Goal: Task Accomplishment & Management: Manage account settings

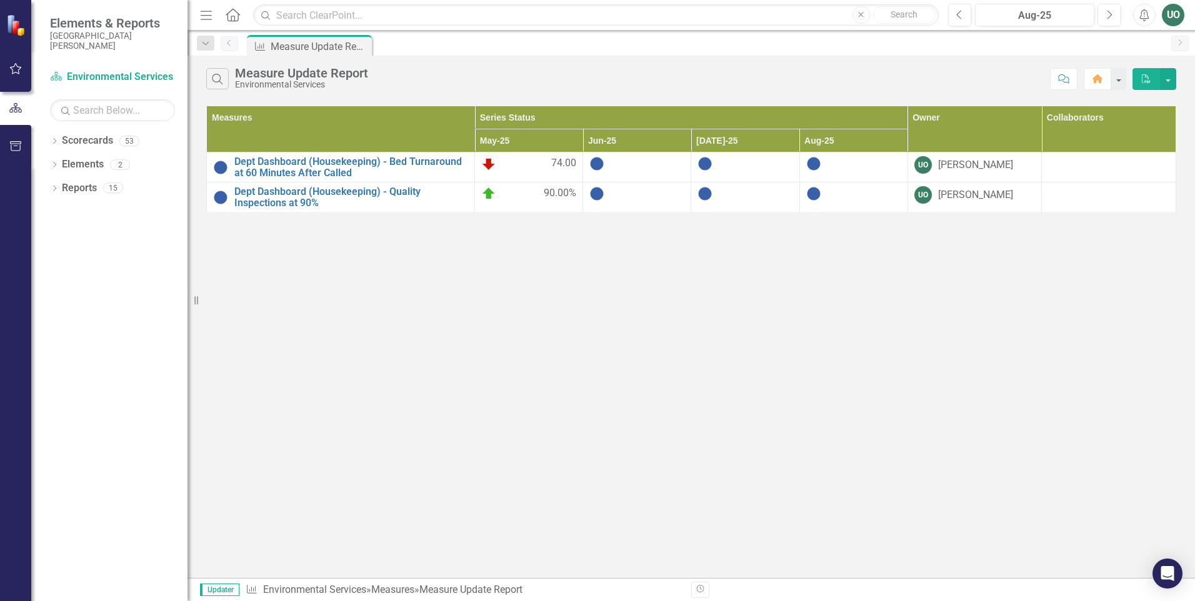
click at [637, 196] on div at bounding box center [636, 193] width 95 height 15
click at [601, 197] on img at bounding box center [596, 193] width 15 height 15
click at [1165, 82] on button "button" at bounding box center [1168, 79] width 16 height 22
click at [1118, 77] on button "button" at bounding box center [1118, 79] width 16 height 22
click at [1110, 342] on div "Search Measure Update Report Environmental Services Comment Home PDF Measures S…" at bounding box center [690, 317] width 1007 height 522
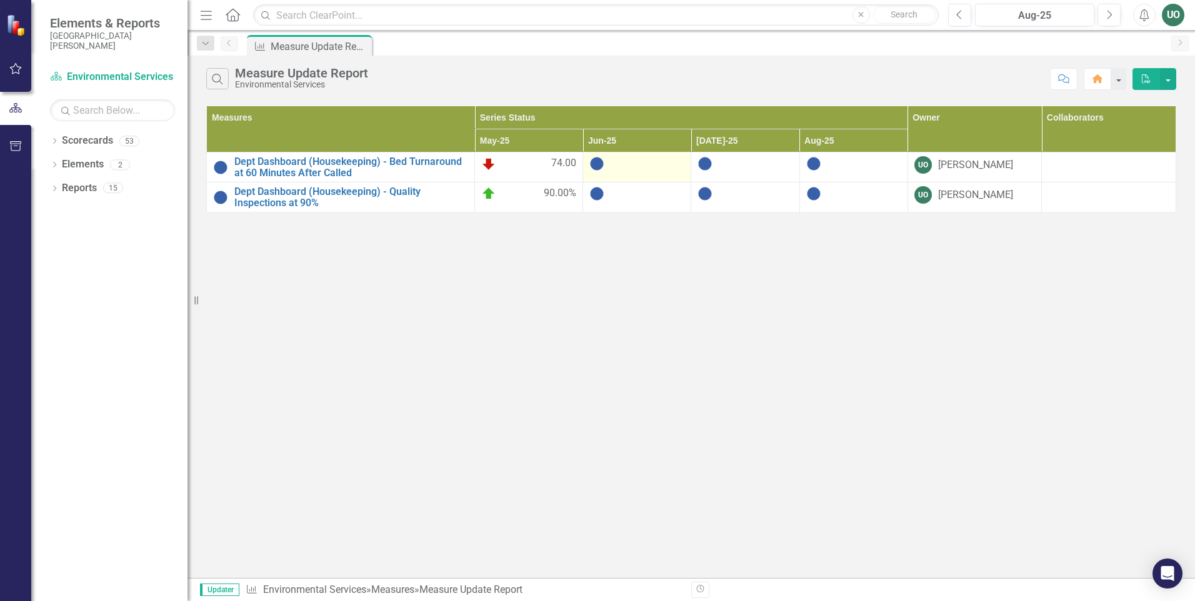
drag, startPoint x: 624, startPoint y: 164, endPoint x: 589, endPoint y: 164, distance: 35.0
click at [619, 164] on div at bounding box center [636, 163] width 95 height 15
click at [589, 164] on img at bounding box center [596, 163] width 15 height 15
click at [603, 164] on img at bounding box center [596, 163] width 15 height 15
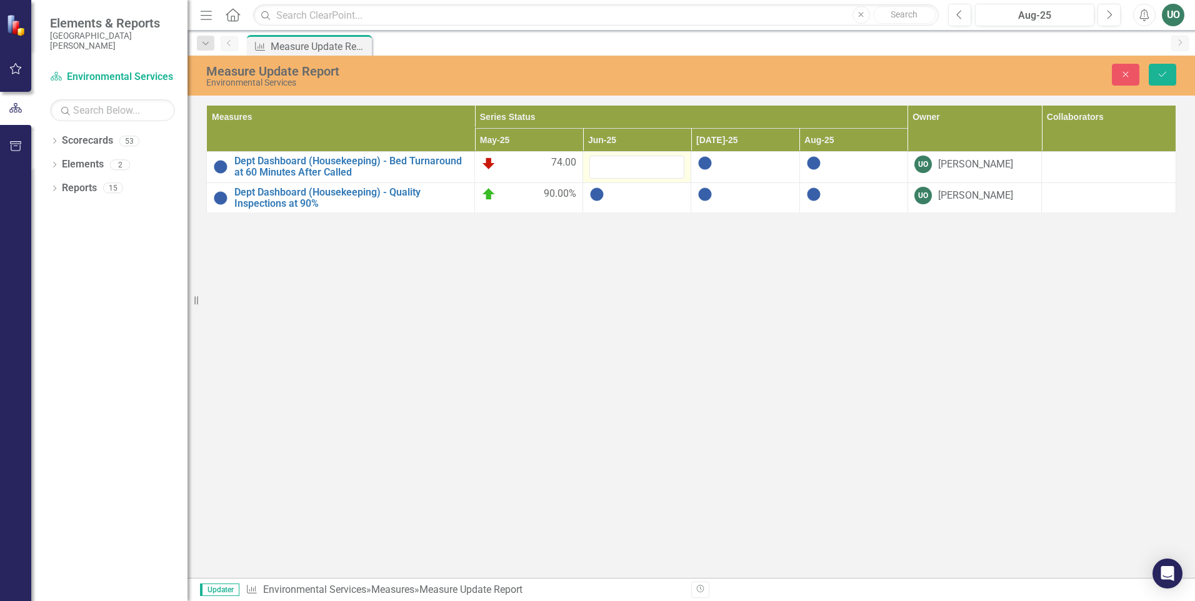
click at [850, 392] on div "Measure Update Report Environmental Services Close Save Measures Series Status …" at bounding box center [690, 317] width 1007 height 522
click at [653, 177] on input "number" at bounding box center [636, 167] width 95 height 23
click at [647, 197] on div at bounding box center [636, 194] width 95 height 15
click at [628, 201] on div at bounding box center [636, 194] width 95 height 15
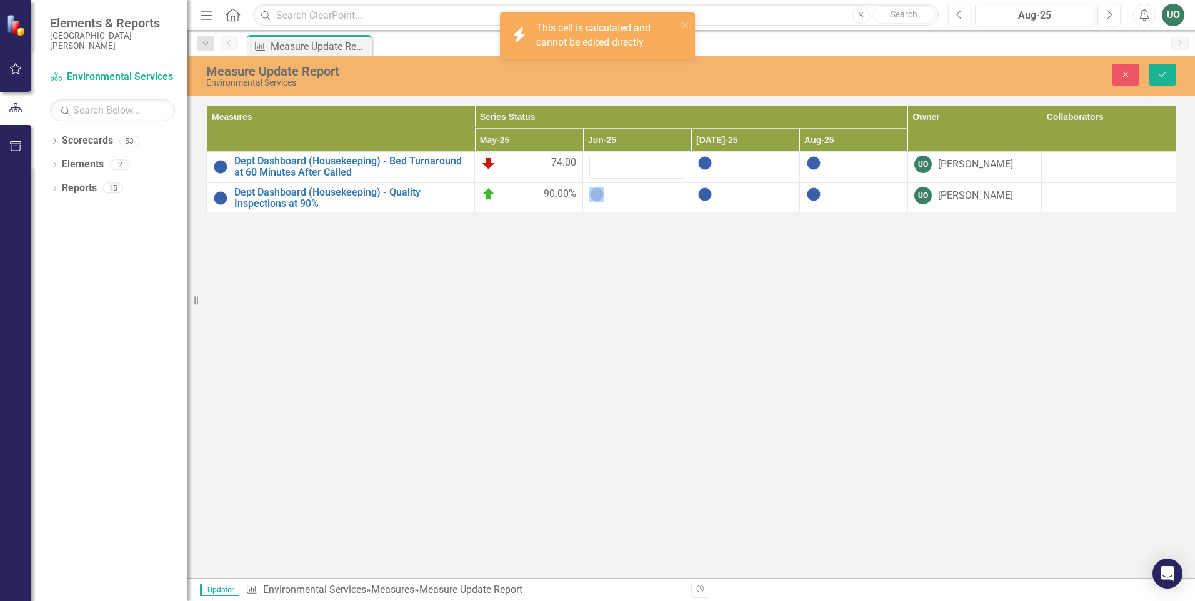
click at [628, 201] on div at bounding box center [636, 194] width 95 height 15
click at [1127, 74] on icon "Close" at bounding box center [1125, 74] width 11 height 9
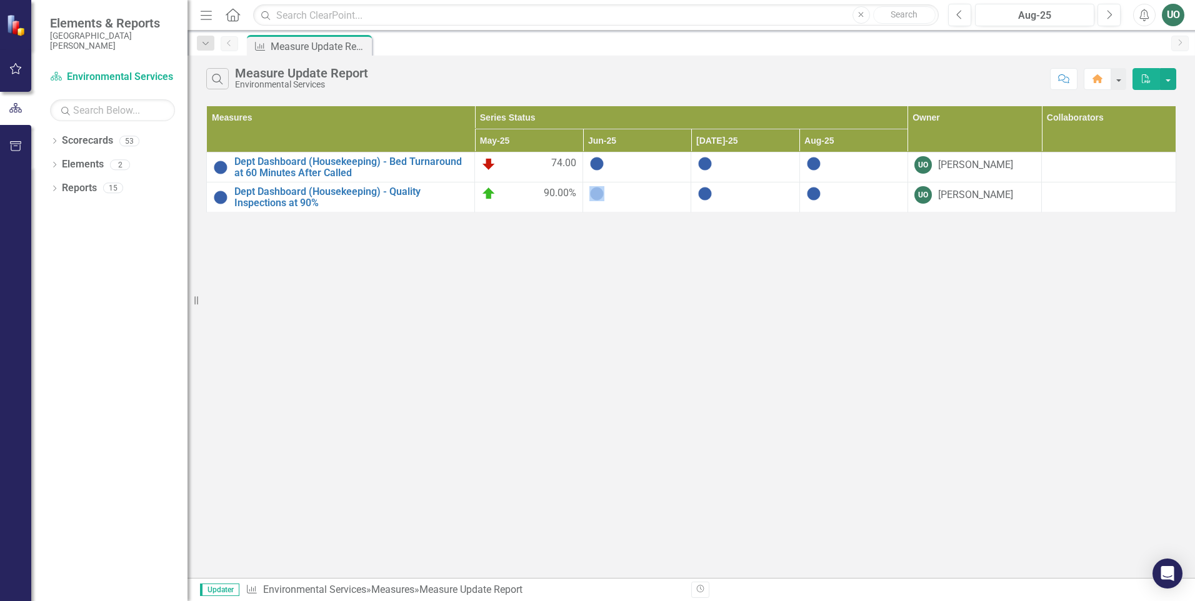
click at [600, 195] on img at bounding box center [596, 193] width 15 height 15
click at [597, 186] on td at bounding box center [637, 197] width 108 height 30
click at [597, 192] on img at bounding box center [596, 193] width 15 height 15
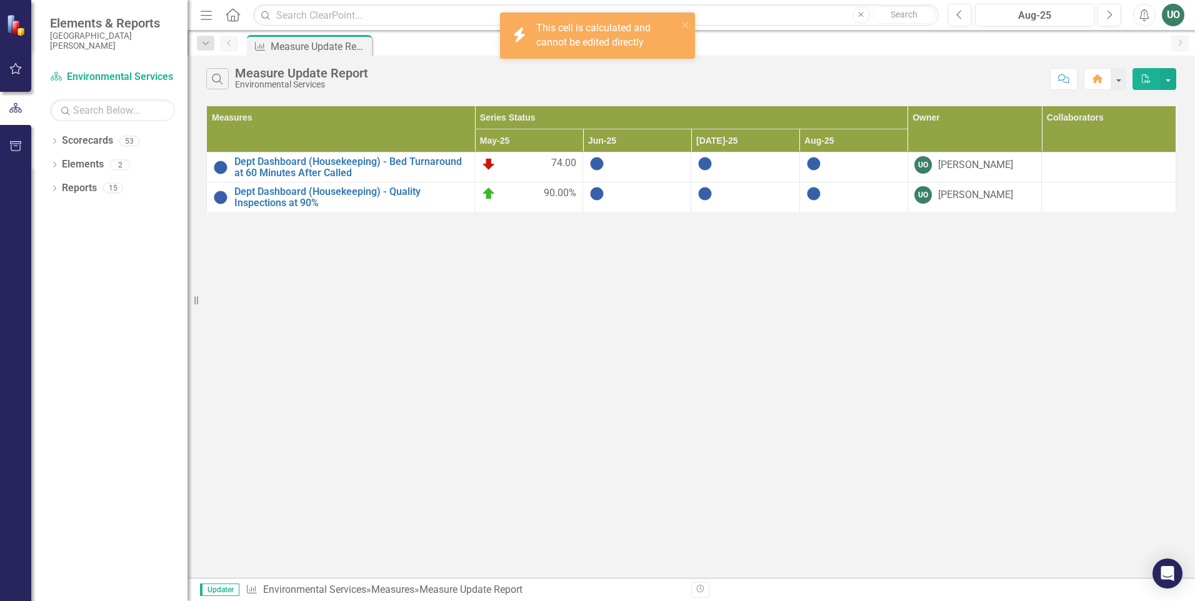
click at [599, 199] on img at bounding box center [596, 193] width 15 height 15
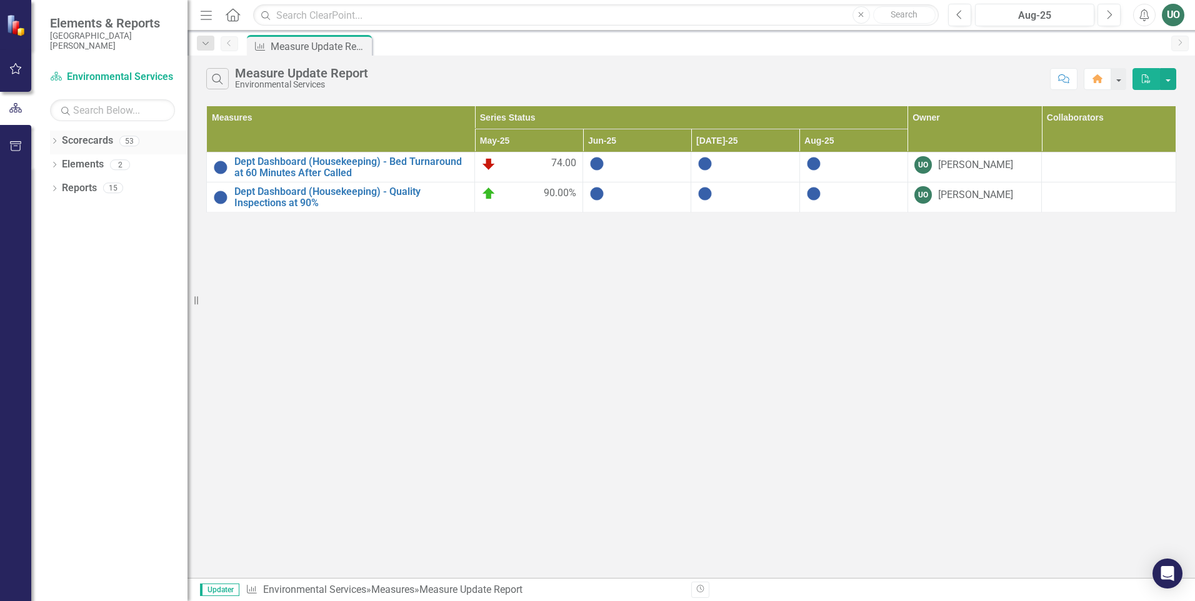
click at [55, 139] on icon "Dropdown" at bounding box center [54, 142] width 9 height 7
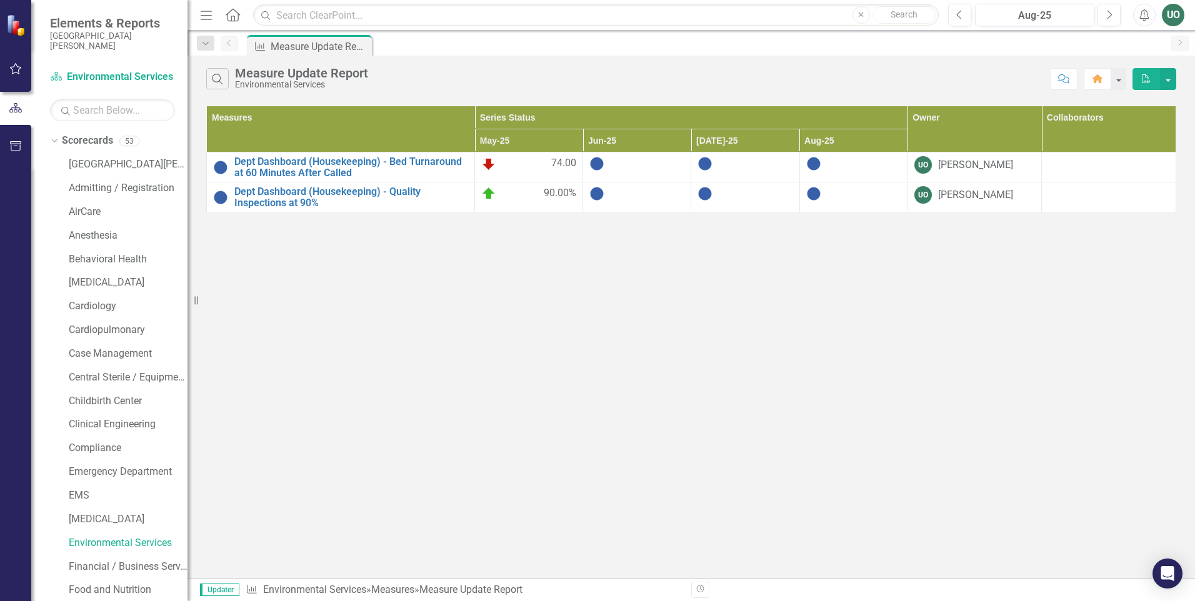
click at [49, 141] on div "Dropdown Scorecards [GEOGRAPHIC_DATA][PERSON_NAME] Admitting / Registration Air…" at bounding box center [109, 366] width 156 height 471
click at [209, 16] on icon "button" at bounding box center [206, 15] width 11 height 9
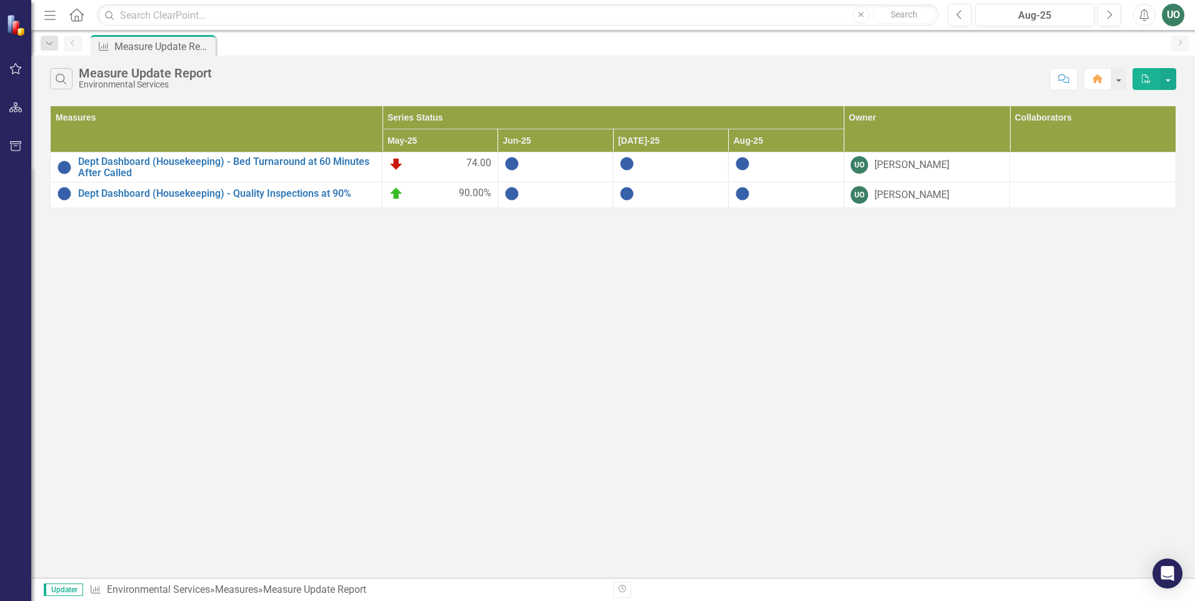
drag, startPoint x: 785, startPoint y: 189, endPoint x: 745, endPoint y: 204, distance: 43.5
click at [784, 190] on div at bounding box center [786, 193] width 102 height 15
click at [744, 187] on td at bounding box center [786, 195] width 116 height 26
drag, startPoint x: 744, startPoint y: 187, endPoint x: 739, endPoint y: 198, distance: 11.7
click at [736, 198] on img at bounding box center [742, 193] width 15 height 15
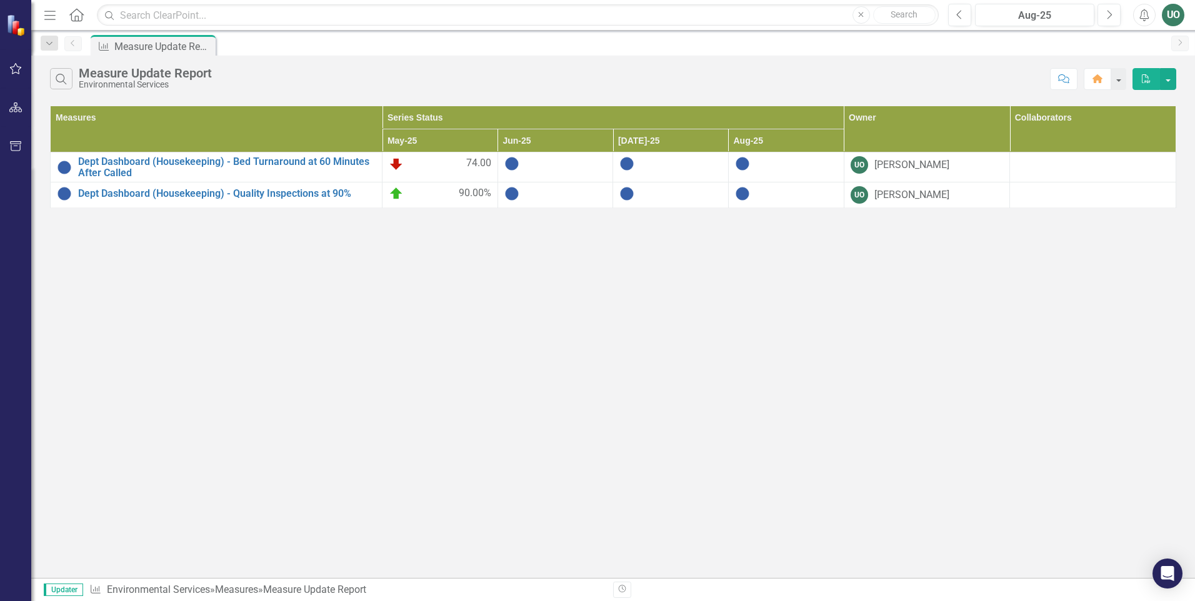
click at [765, 201] on div at bounding box center [786, 193] width 102 height 15
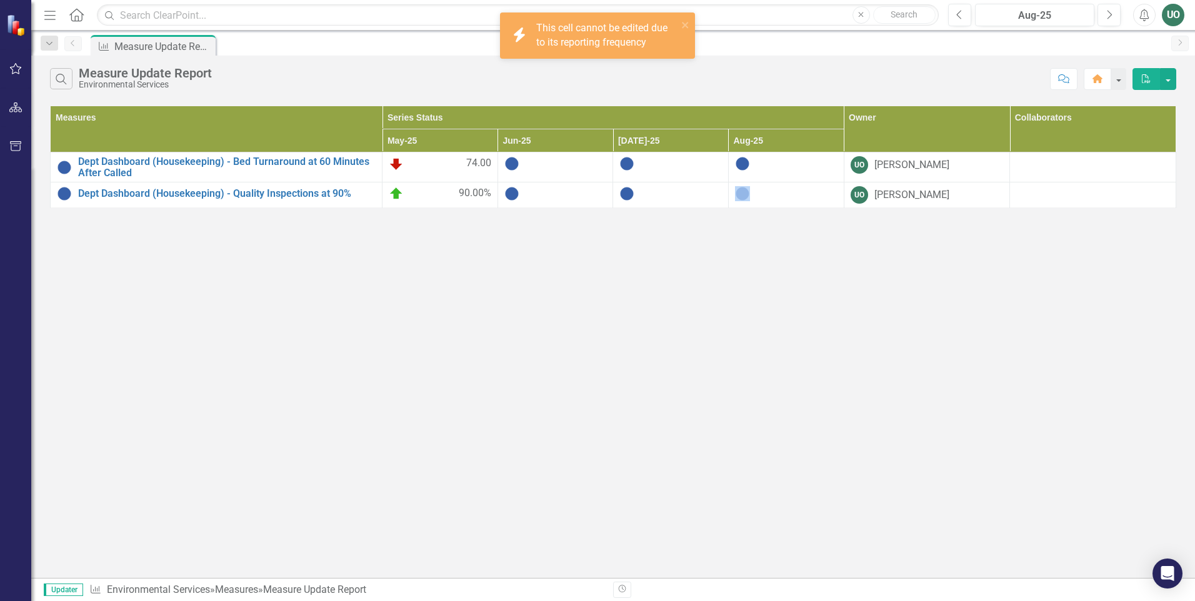
click at [765, 201] on div at bounding box center [786, 193] width 102 height 15
drag, startPoint x: 765, startPoint y: 201, endPoint x: 772, endPoint y: 198, distance: 7.6
click at [772, 198] on div at bounding box center [786, 193] width 102 height 15
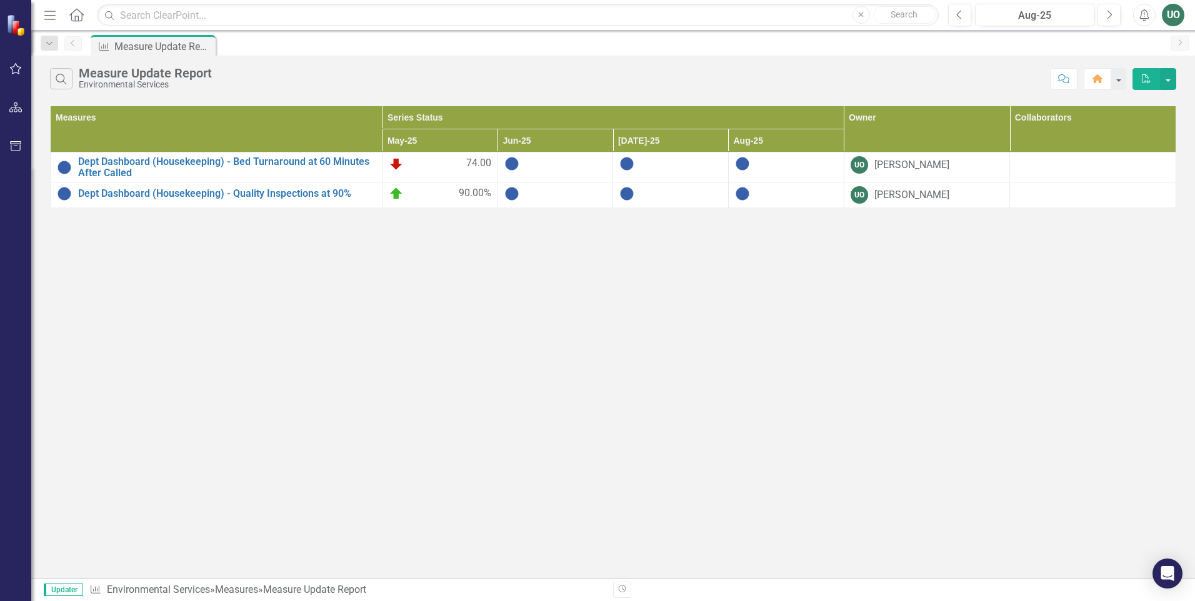
click at [51, 17] on icon "Menu" at bounding box center [50, 14] width 16 height 13
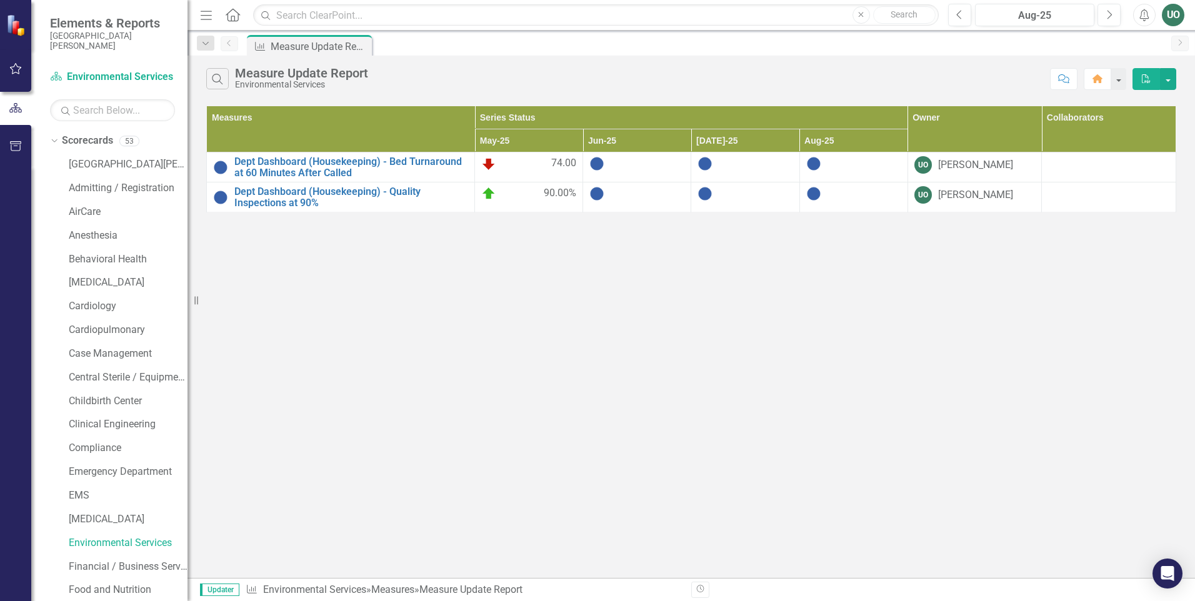
click at [207, 18] on icon "Menu" at bounding box center [206, 14] width 16 height 13
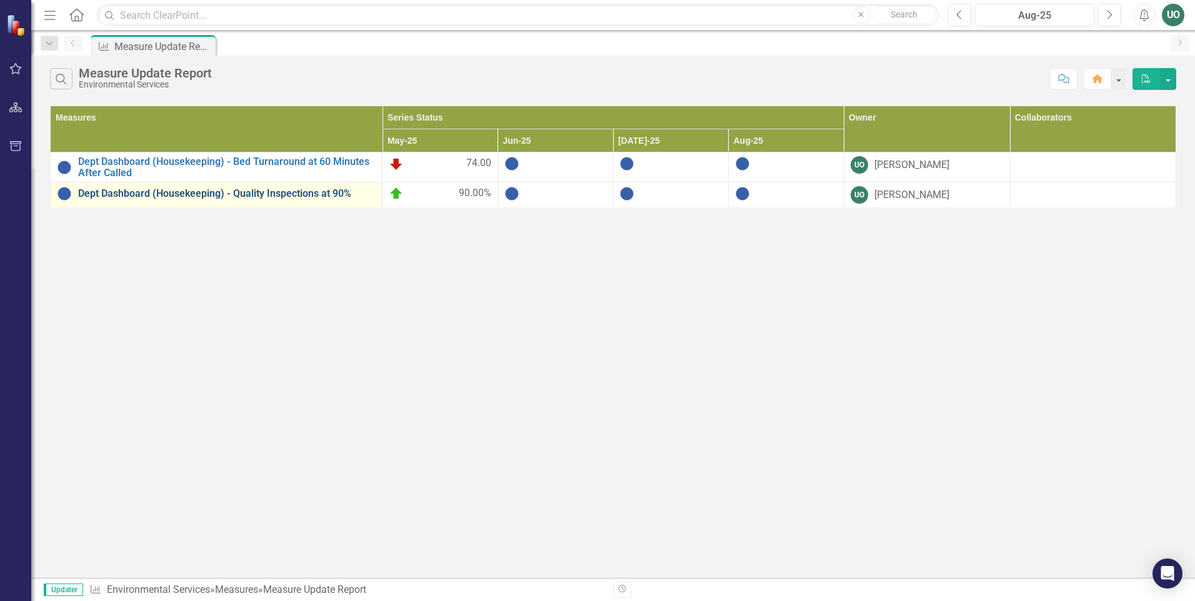
click at [290, 192] on link "Dept Dashboard (Housekeeping) - Quality Inspections at 90%" at bounding box center [226, 193] width 297 height 11
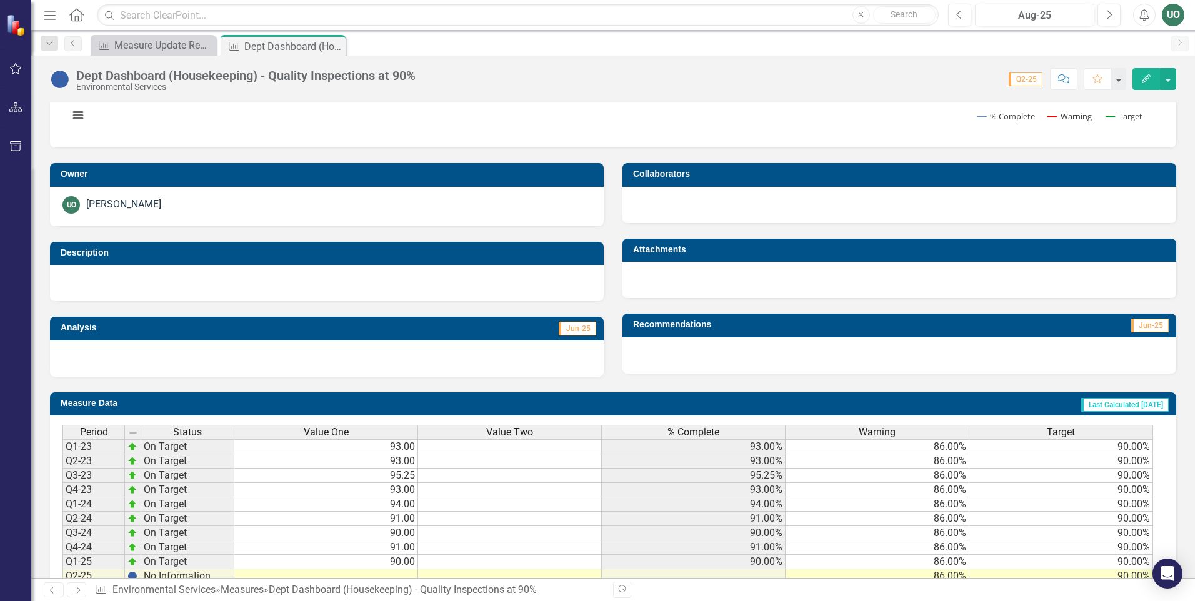
scroll to position [253, 0]
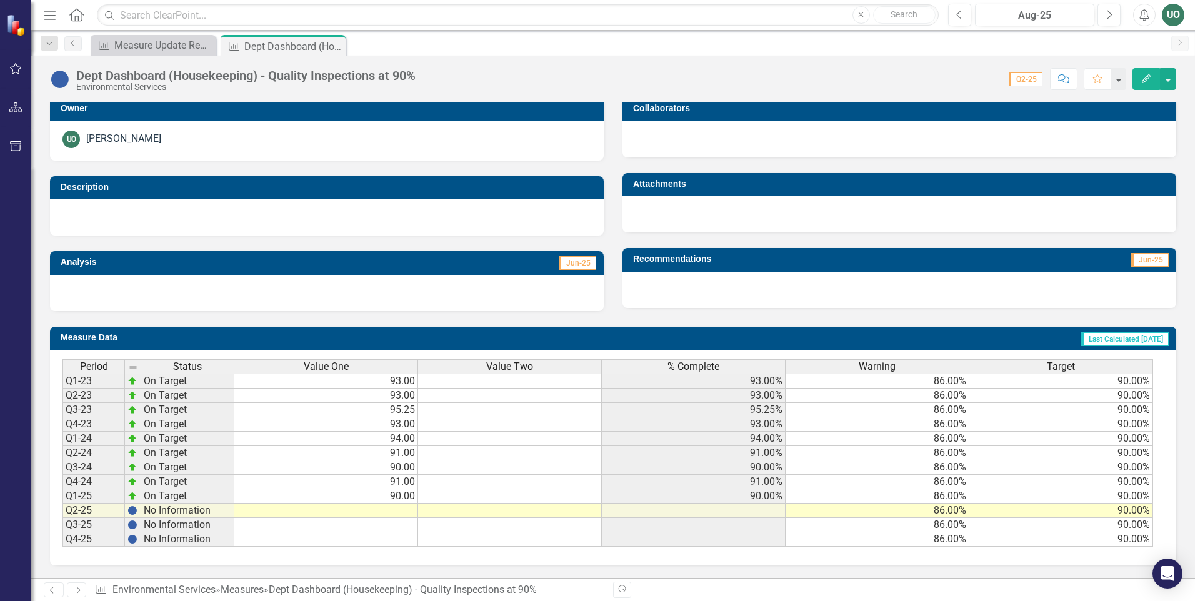
click at [409, 506] on td at bounding box center [326, 511] width 184 height 14
click at [402, 511] on td at bounding box center [326, 511] width 184 height 14
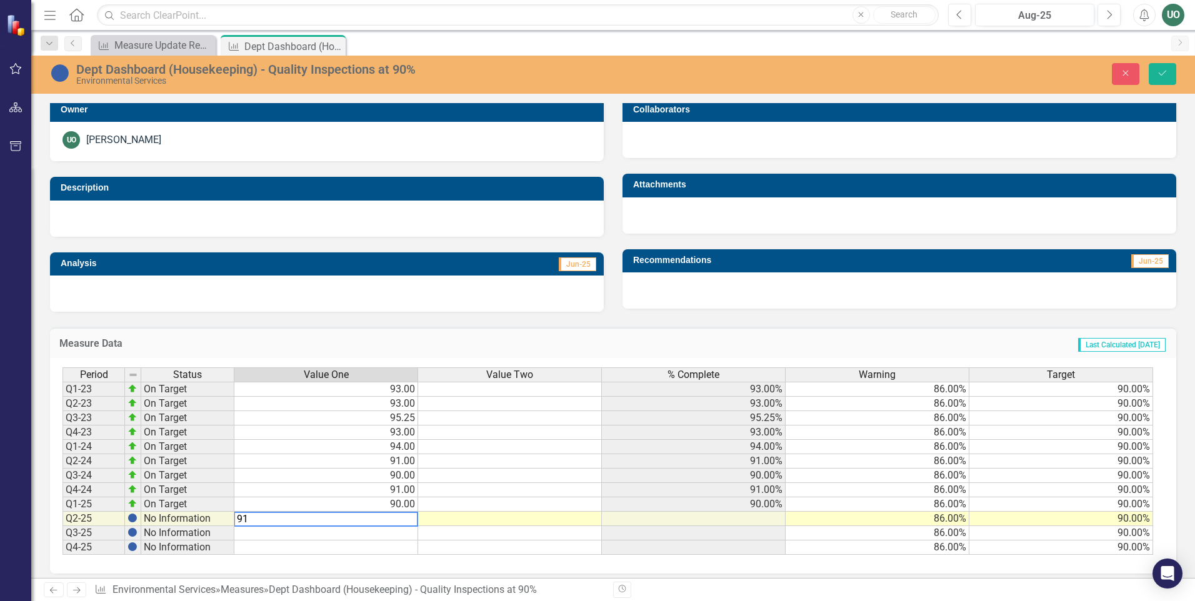
type textarea "91"
click at [397, 534] on td at bounding box center [326, 533] width 184 height 14
type textarea "91"
drag, startPoint x: 402, startPoint y: 549, endPoint x: 425, endPoint y: 542, distance: 23.5
click at [402, 548] on td at bounding box center [326, 547] width 184 height 14
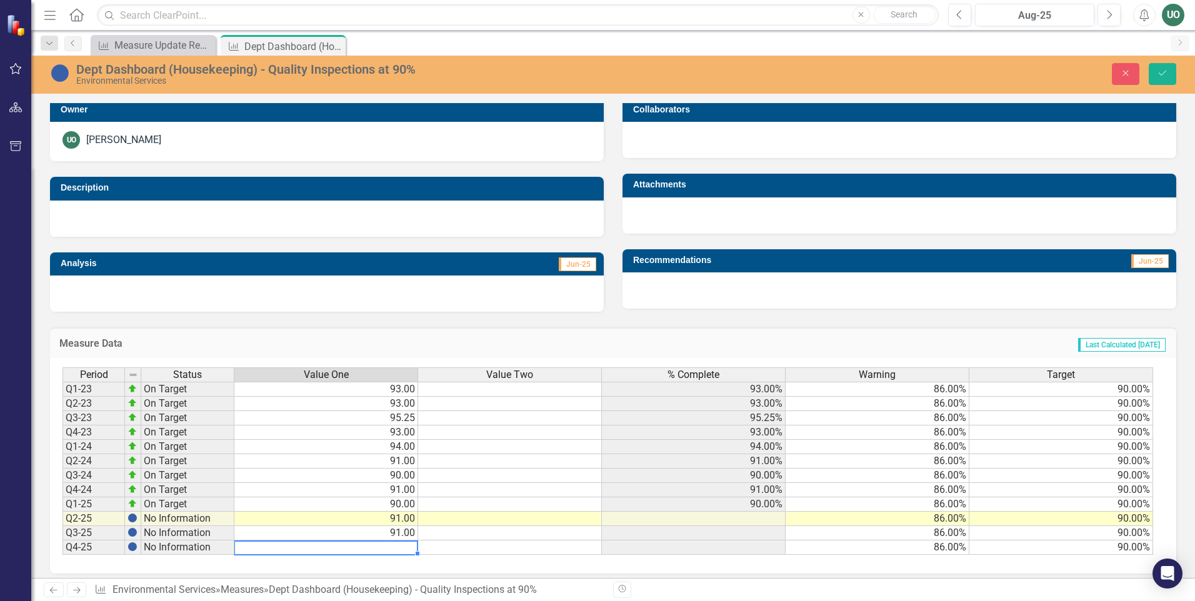
click at [764, 521] on td at bounding box center [694, 519] width 184 height 14
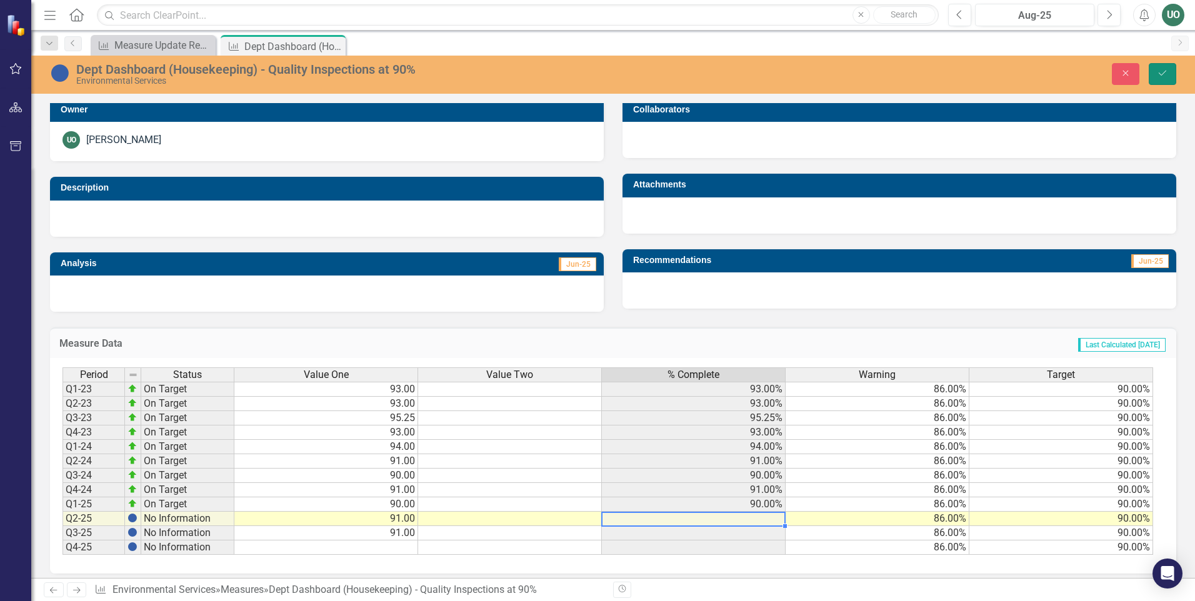
click at [1157, 71] on icon "Save" at bounding box center [1162, 73] width 11 height 9
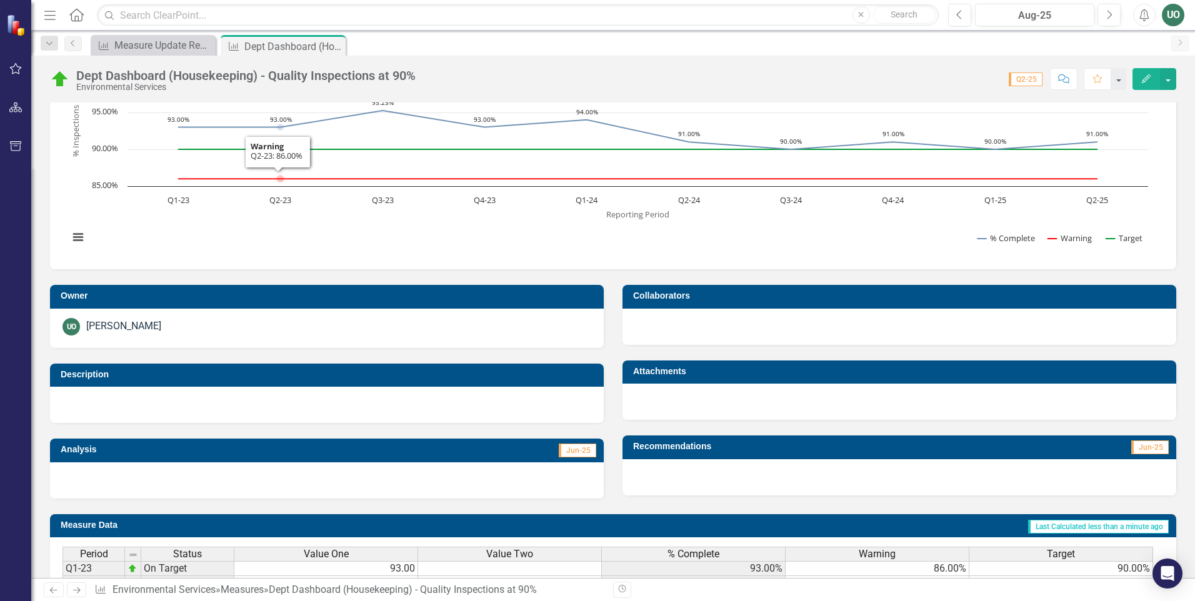
scroll to position [0, 0]
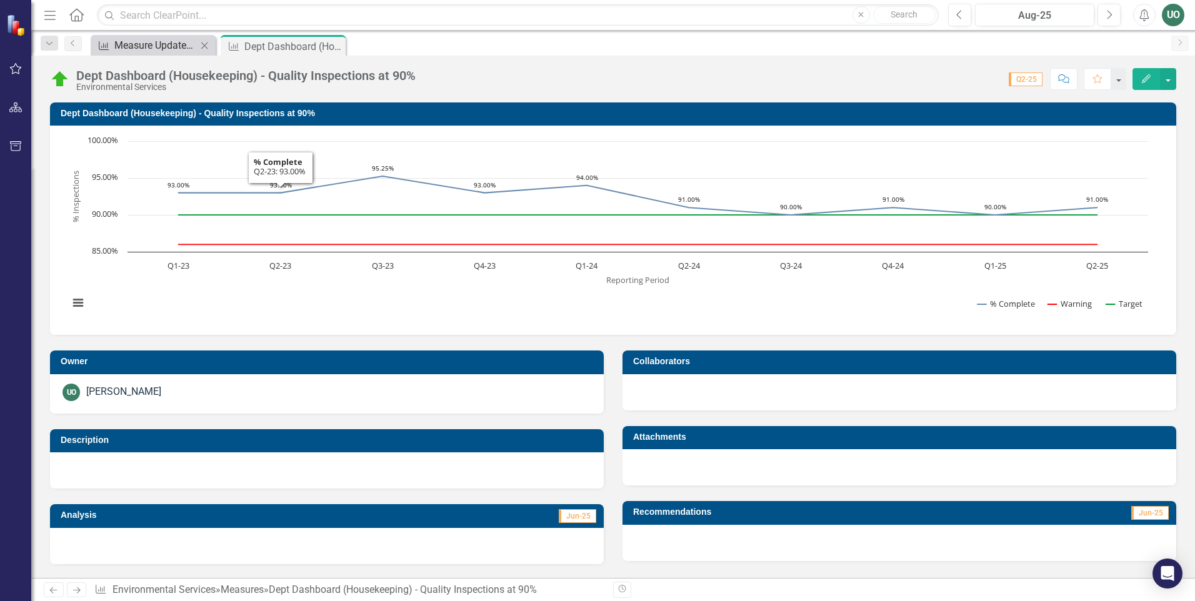
click at [161, 42] on div "Measure Update Report" at bounding box center [155, 45] width 82 height 16
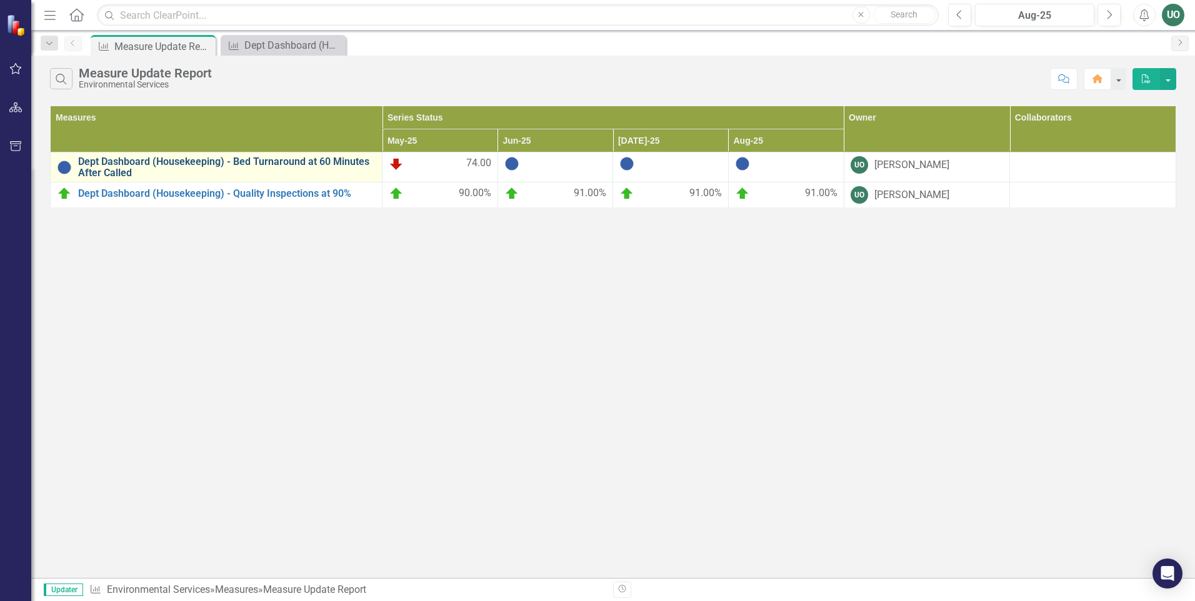
click at [334, 159] on link "Dept Dashboard (Housekeeping) - Bed Turnaround at 60 Minutes After Called" at bounding box center [226, 167] width 297 height 22
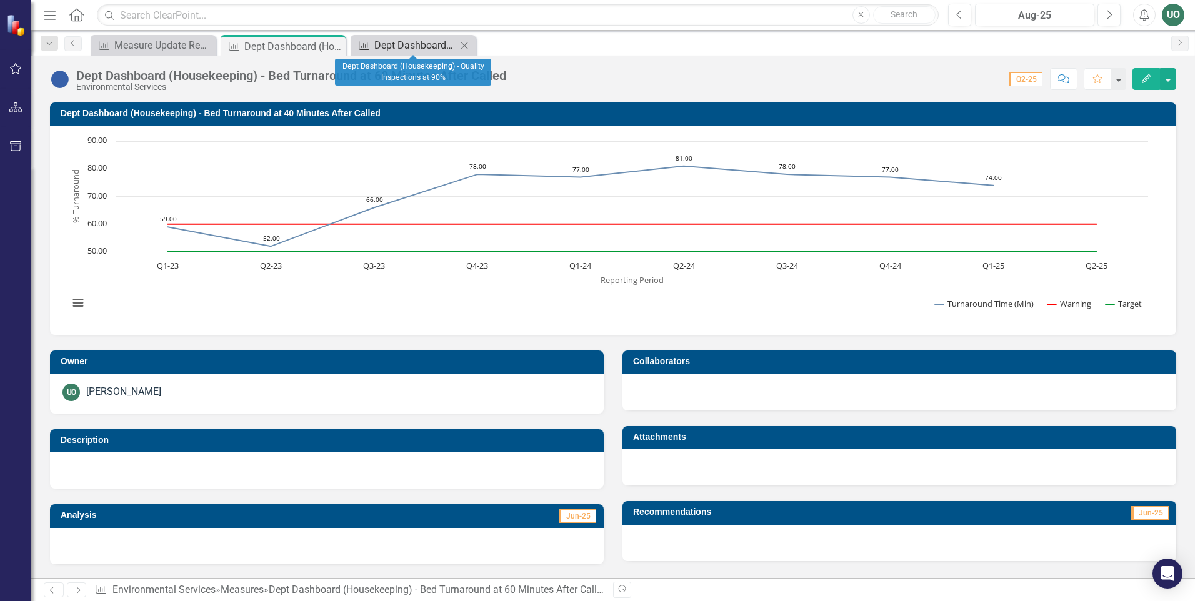
click at [432, 52] on div "Dept Dashboard (Housekeeping) - Quality Inspections at 90%" at bounding box center [415, 45] width 82 height 16
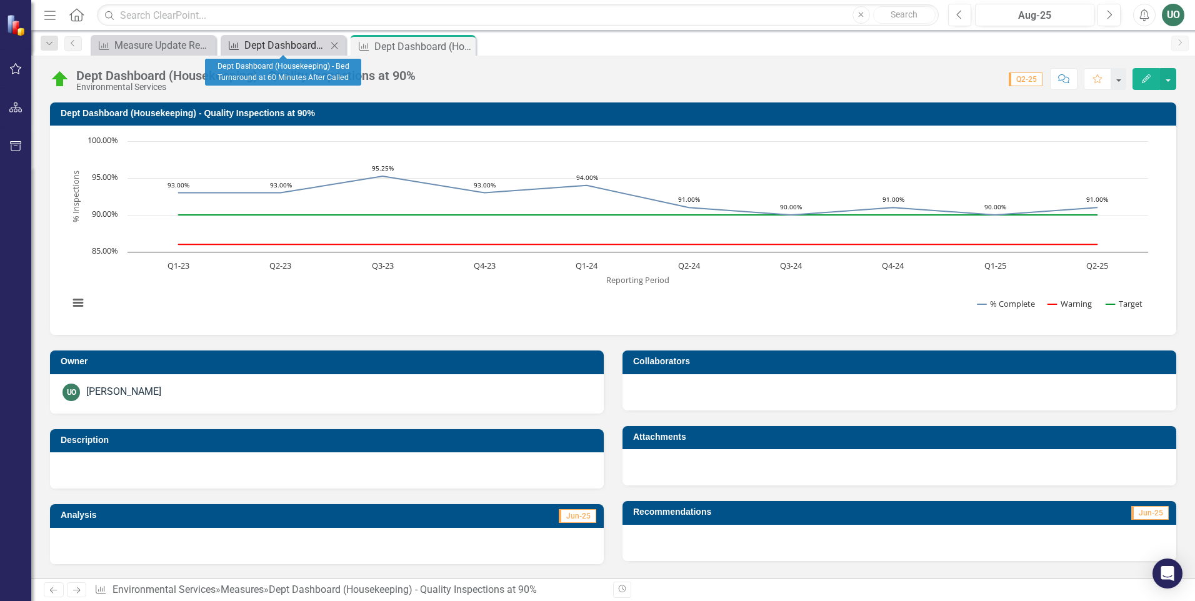
click at [275, 44] on div "Dept Dashboard (Housekeeping) - Bed Turnaround at 60 Minutes After Called" at bounding box center [285, 45] width 82 height 16
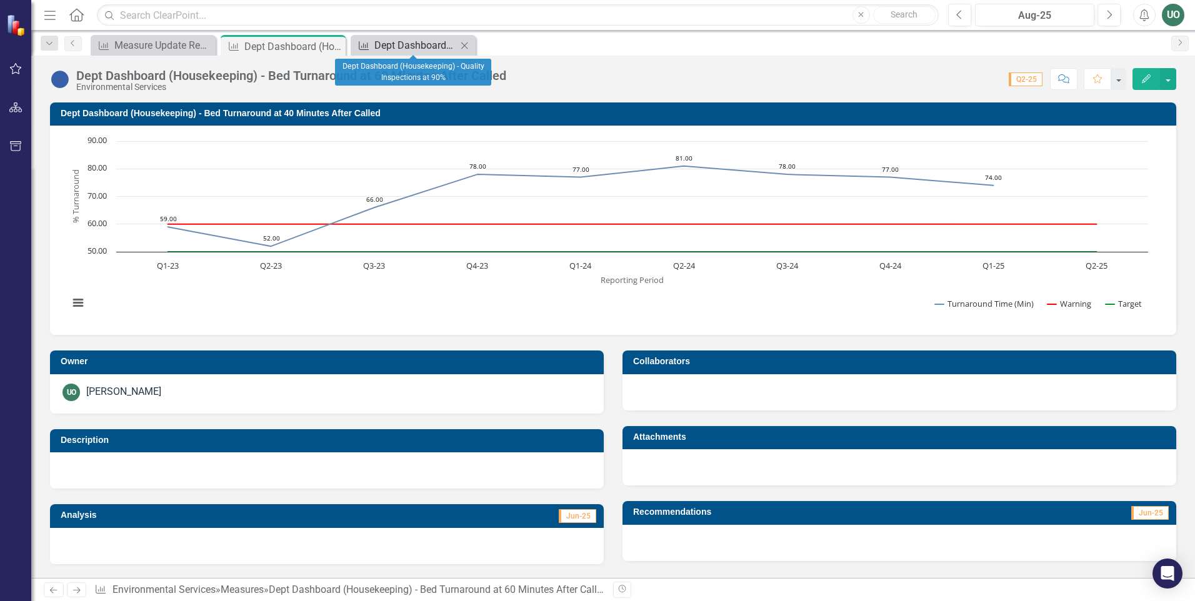
click at [415, 45] on div "Dept Dashboard (Housekeeping) - Quality Inspections at 90%" at bounding box center [415, 45] width 82 height 16
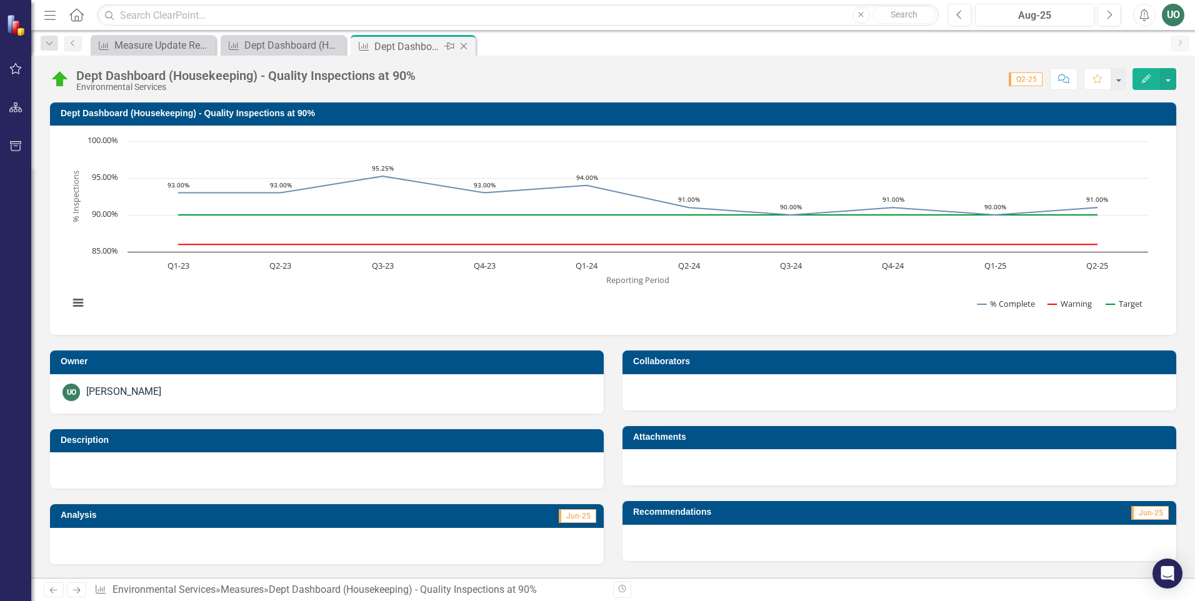
click at [461, 44] on icon at bounding box center [464, 46] width 7 height 7
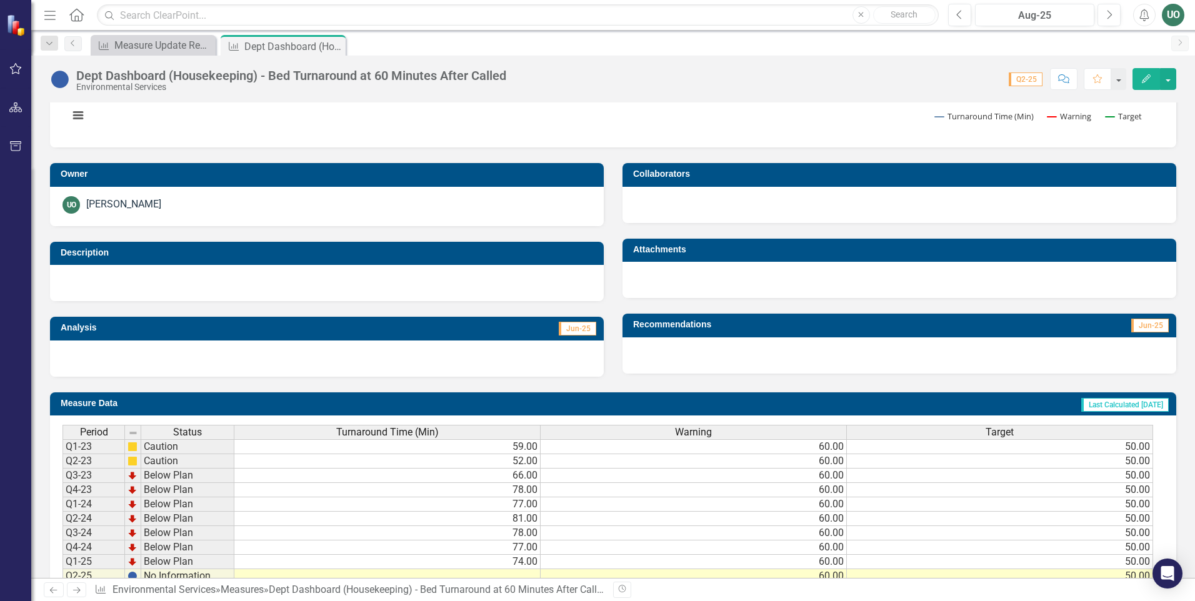
scroll to position [253, 0]
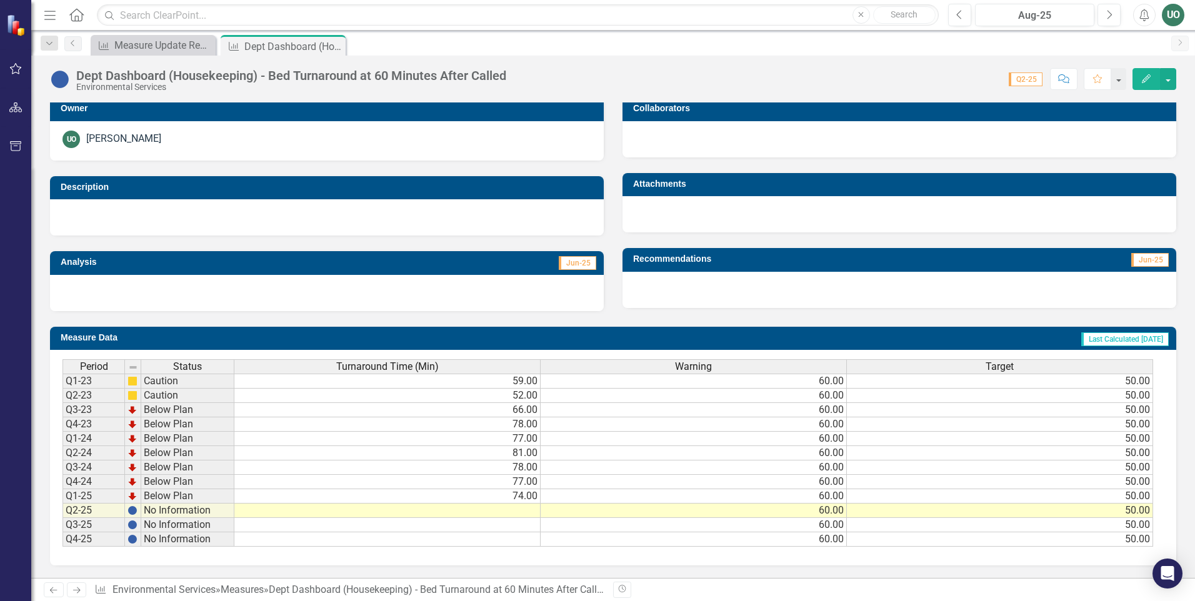
click at [519, 516] on td at bounding box center [387, 511] width 306 height 14
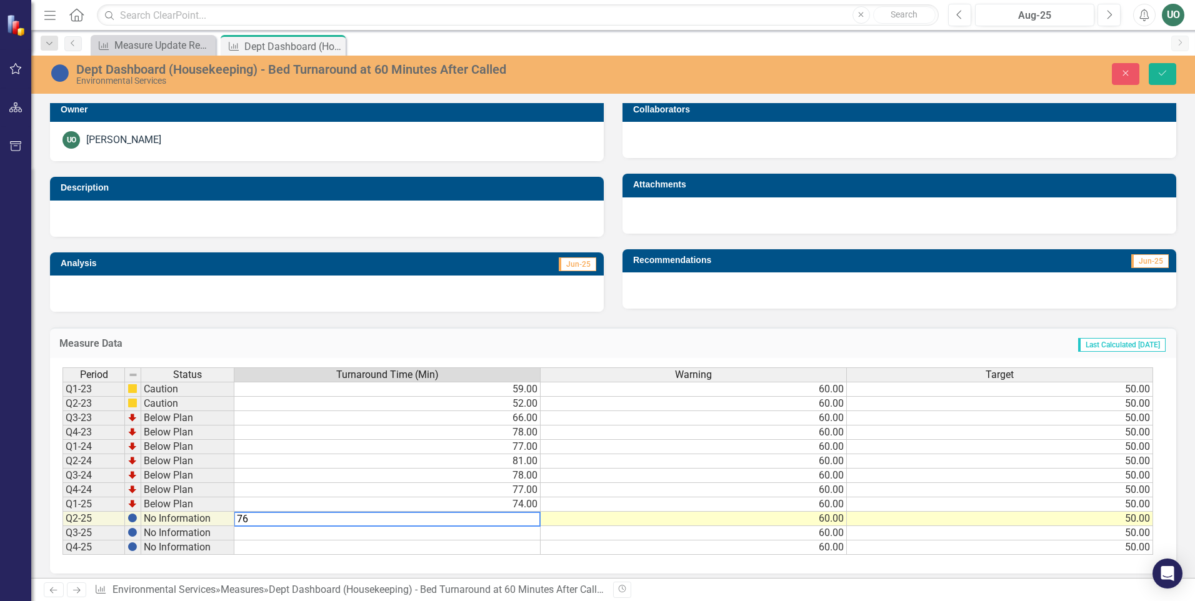
type textarea "76"
click at [62, 539] on div "Period Status Turnaround Time (Min) Warning Target Q1-23 Caution 59.00 60.00 50…" at bounding box center [62, 460] width 0 height 187
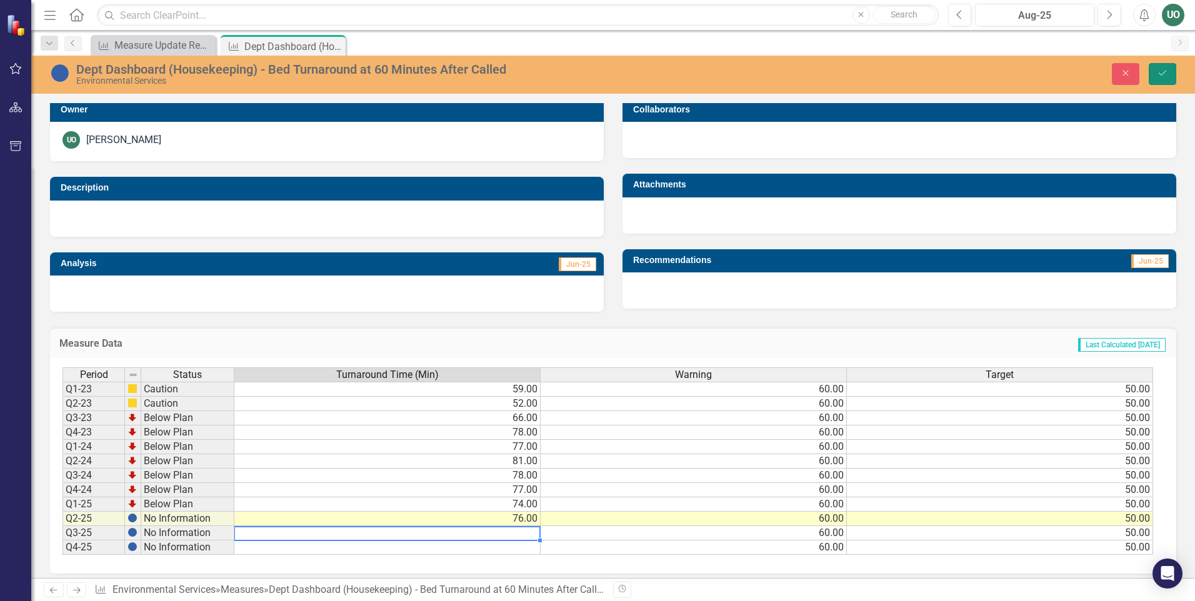
click at [1170, 73] on button "Save" at bounding box center [1161, 74] width 27 height 22
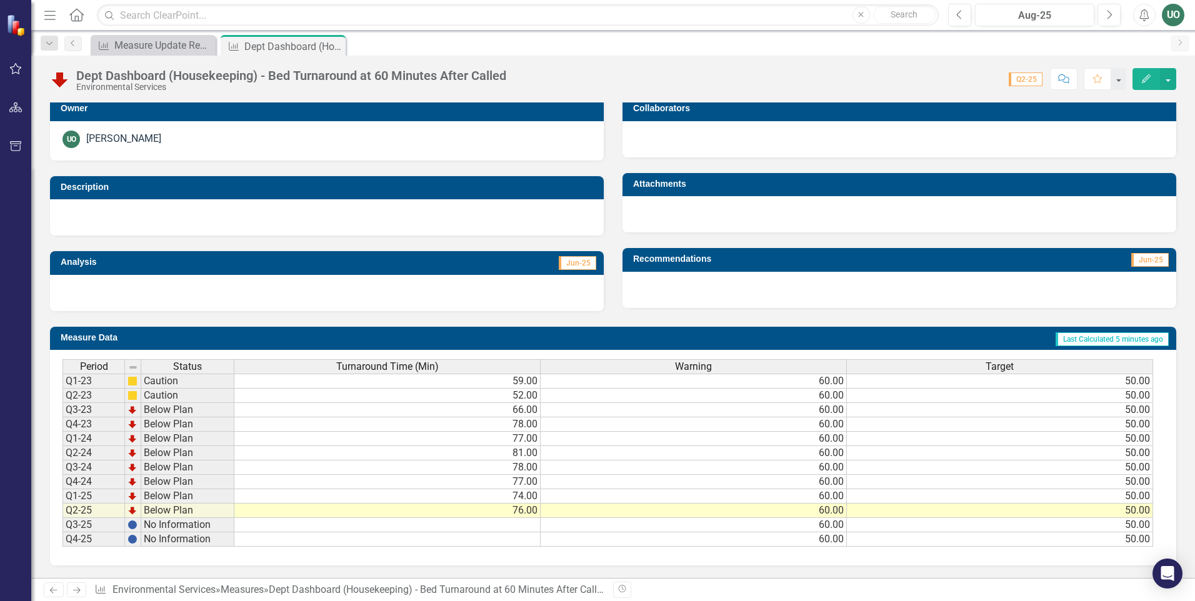
click at [526, 523] on td at bounding box center [387, 525] width 306 height 14
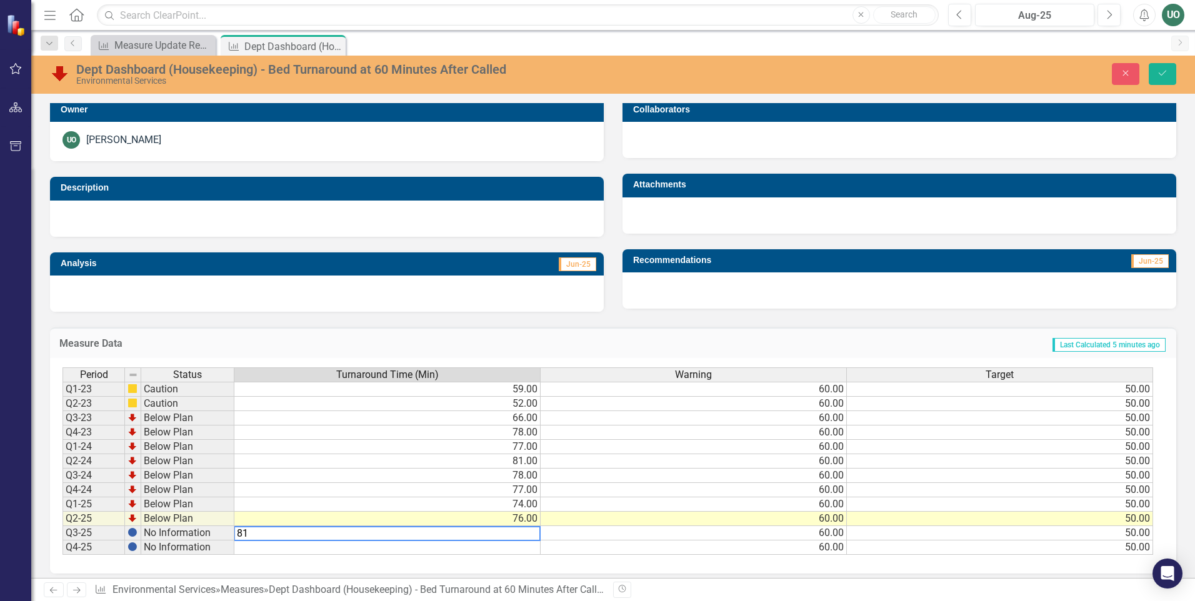
type textarea "81"
click at [685, 346] on td "Last Calculated 5 minutes ago" at bounding box center [810, 345] width 714 height 16
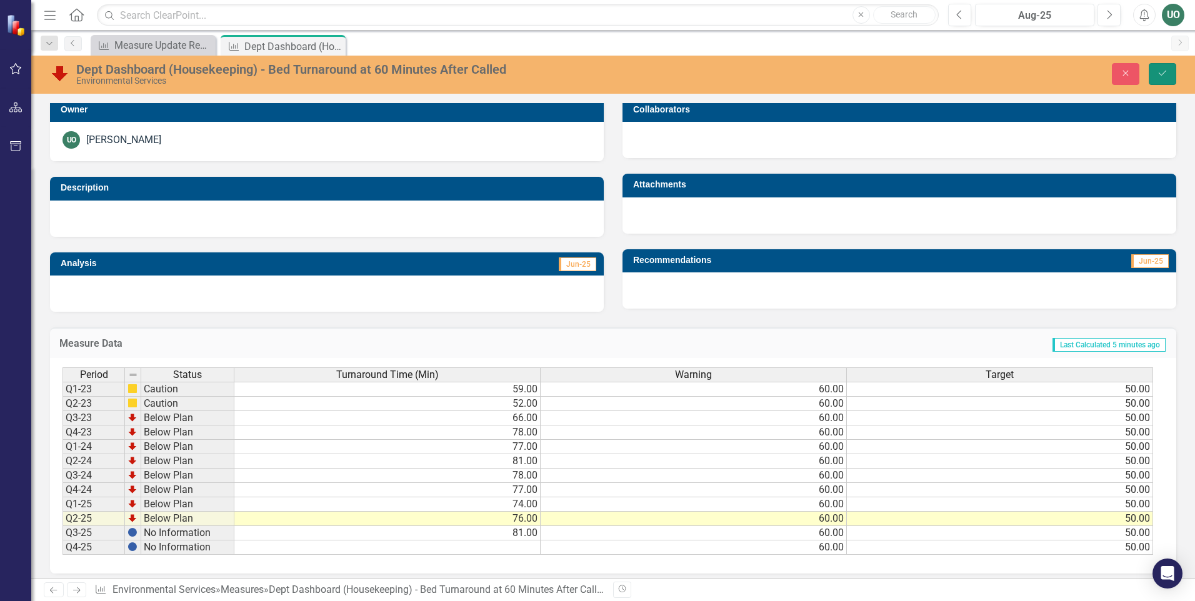
click at [1165, 75] on icon "Save" at bounding box center [1162, 73] width 11 height 9
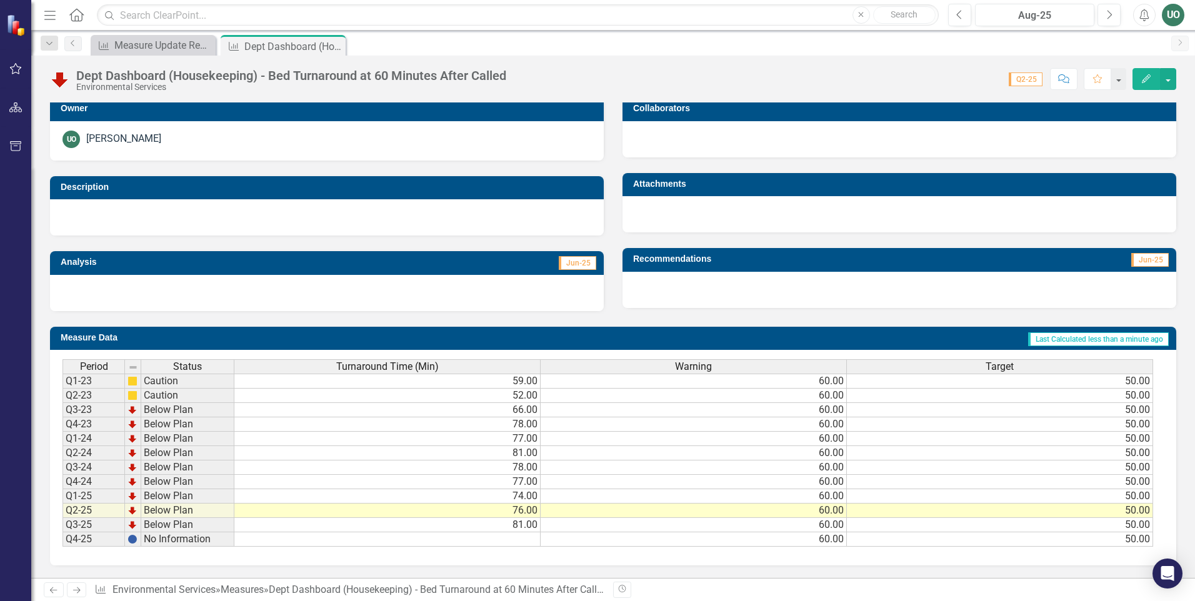
click at [512, 544] on td at bounding box center [387, 539] width 306 height 14
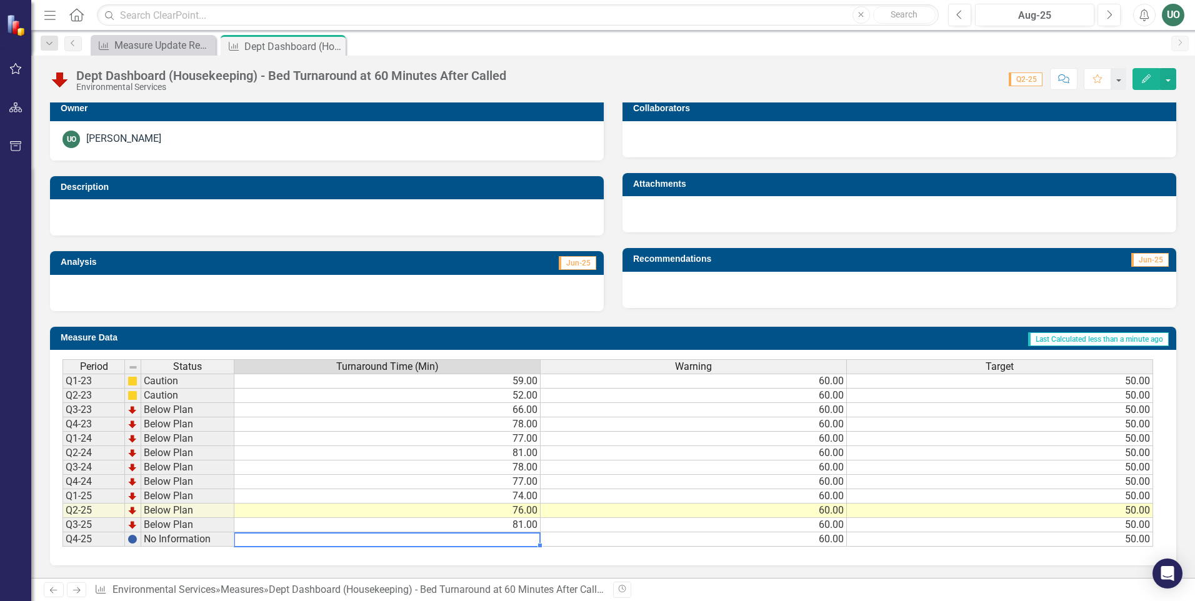
click at [529, 537] on td at bounding box center [387, 539] width 306 height 14
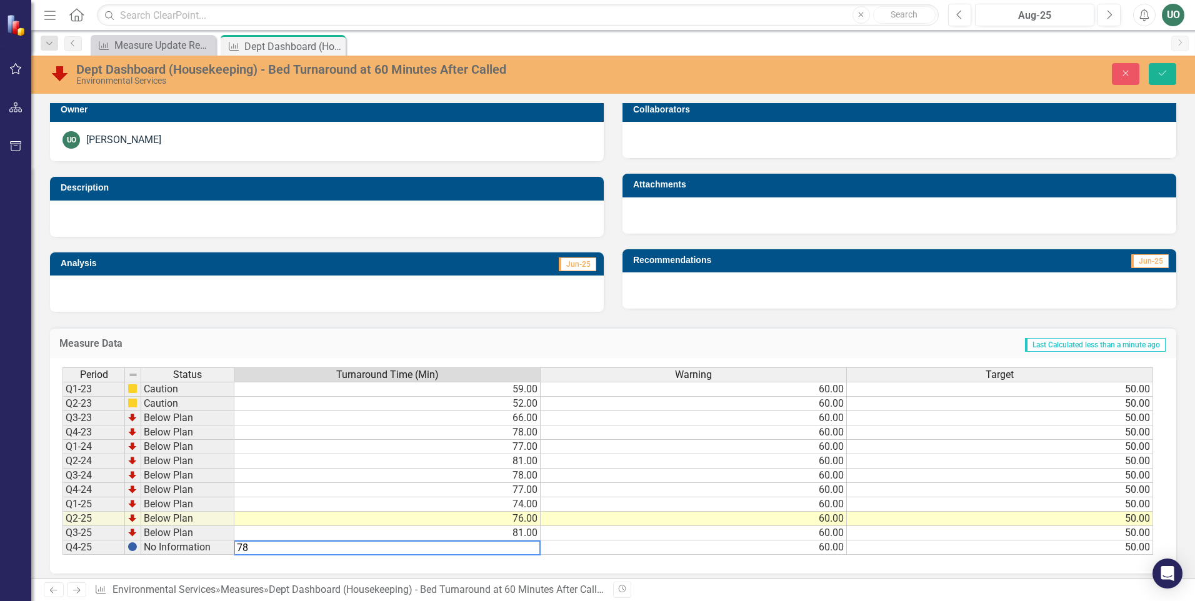
type textarea "78"
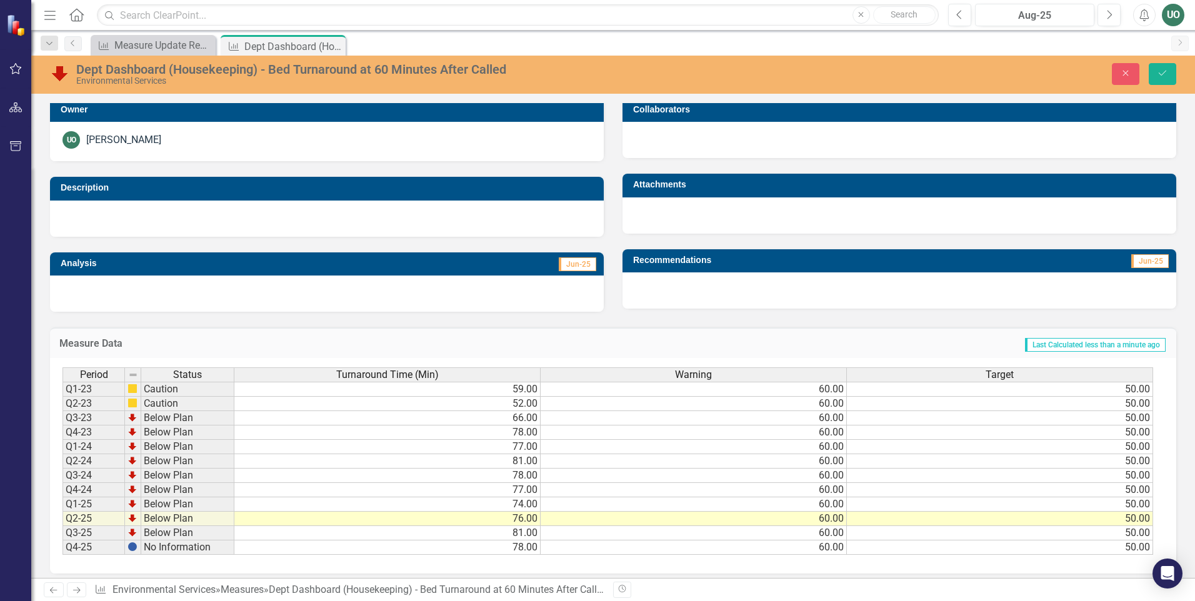
click at [669, 354] on div "Measure Data Last Calculated less than a minute ago" at bounding box center [613, 342] width 1126 height 31
drag, startPoint x: 1163, startPoint y: 66, endPoint x: 1006, endPoint y: 344, distance: 320.1
click at [1163, 65] on button "Save" at bounding box center [1161, 74] width 27 height 22
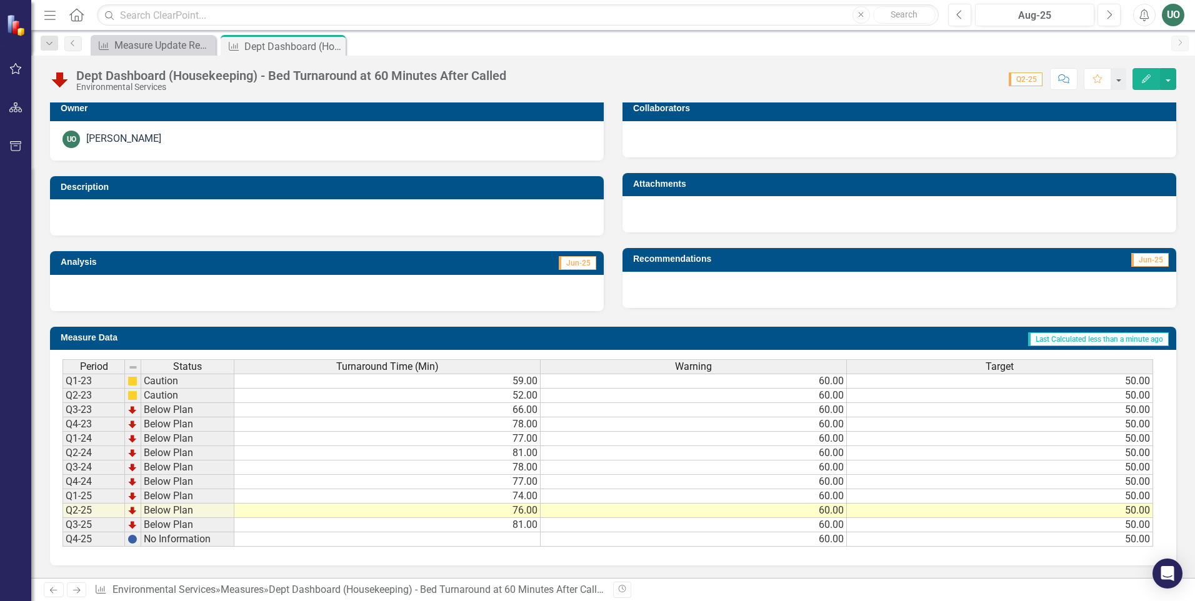
click at [517, 540] on td at bounding box center [387, 539] width 306 height 14
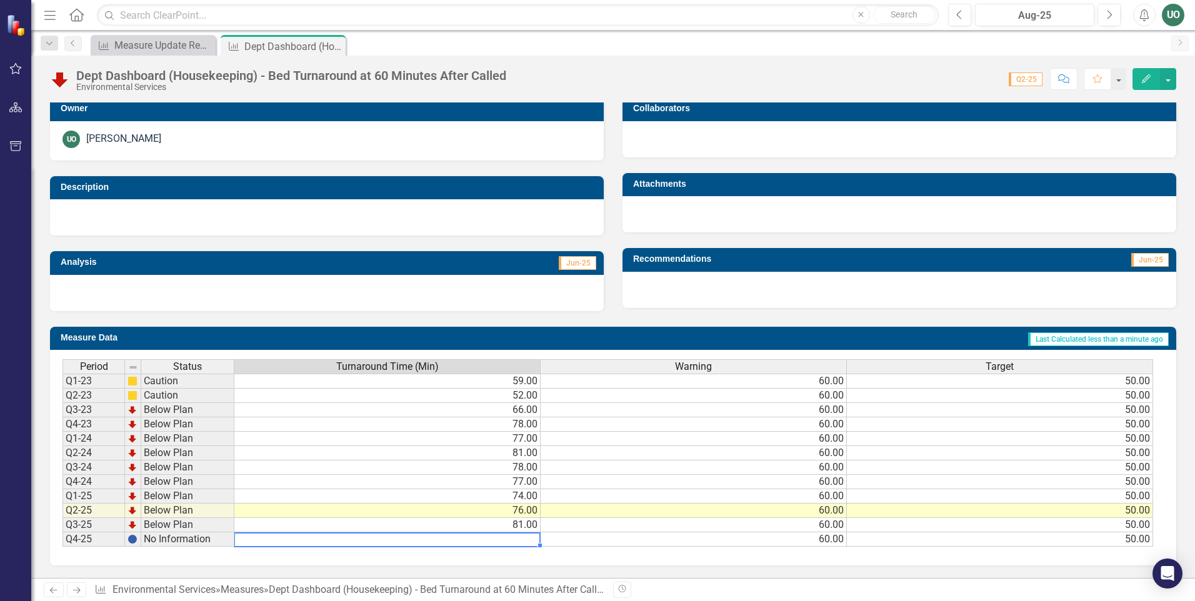
click at [517, 540] on td at bounding box center [387, 539] width 306 height 14
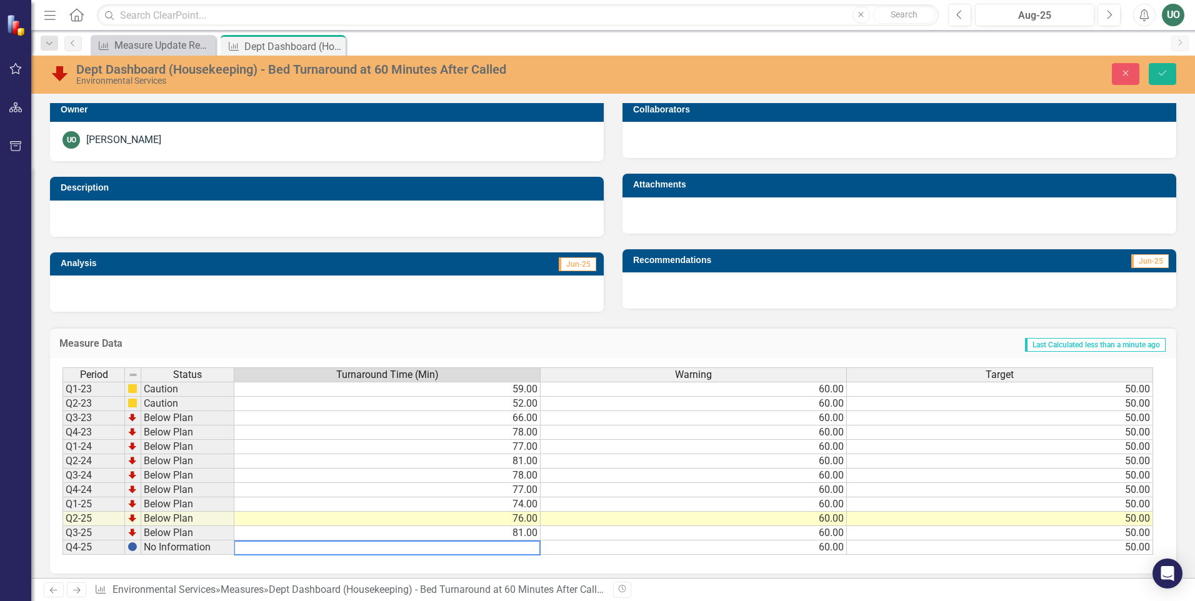
click at [517, 540] on textarea at bounding box center [387, 547] width 307 height 15
type textarea "78"
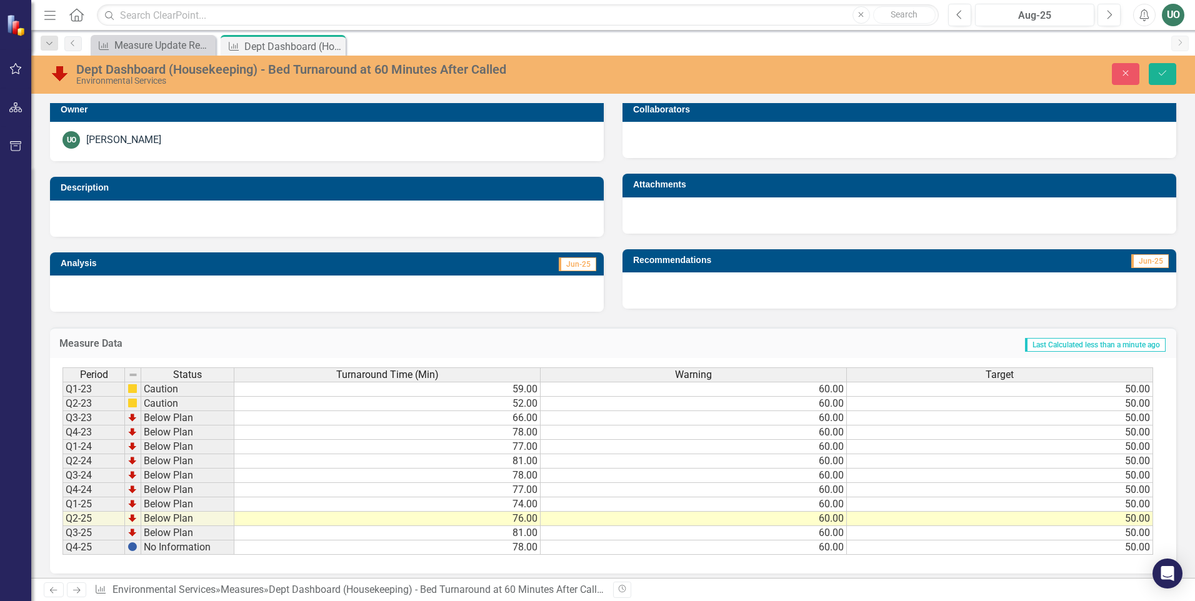
click at [695, 334] on div "Measure Data Last Calculated less than a minute ago" at bounding box center [613, 342] width 1126 height 31
click at [1158, 78] on button "Save" at bounding box center [1161, 74] width 27 height 22
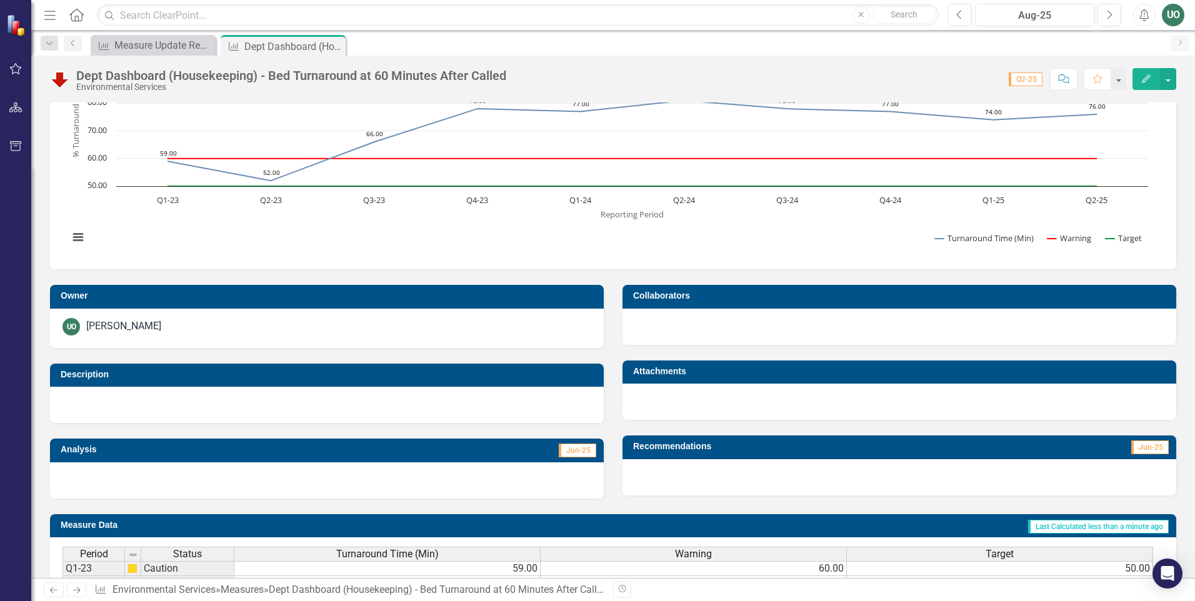
scroll to position [0, 0]
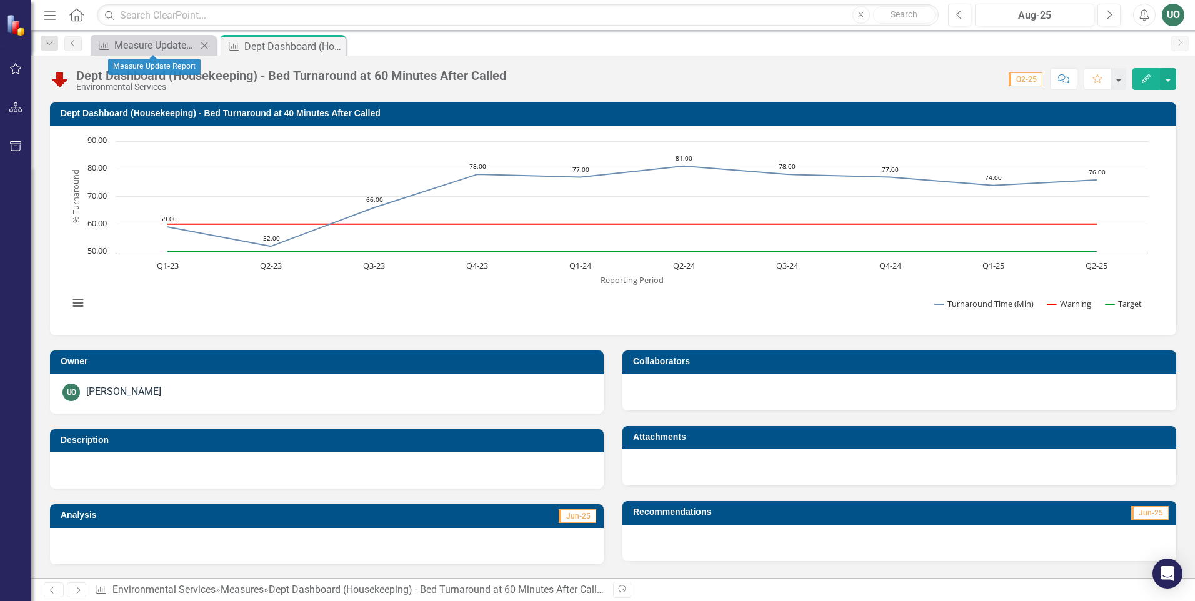
click at [162, 36] on div "Measure Measure Update Report Close" at bounding box center [153, 45] width 125 height 21
click at [267, 51] on div "Dept Dashboard (Housekeeping) - Bed Turnaround at 60 Minutes After Called" at bounding box center [277, 47] width 67 height 16
click at [284, 46] on div "Dept Dashboard (Housekeeping) - Bed Turnaround at 60 Minutes After Called" at bounding box center [277, 47] width 67 height 16
